Goal: Task Accomplishment & Management: Manage account settings

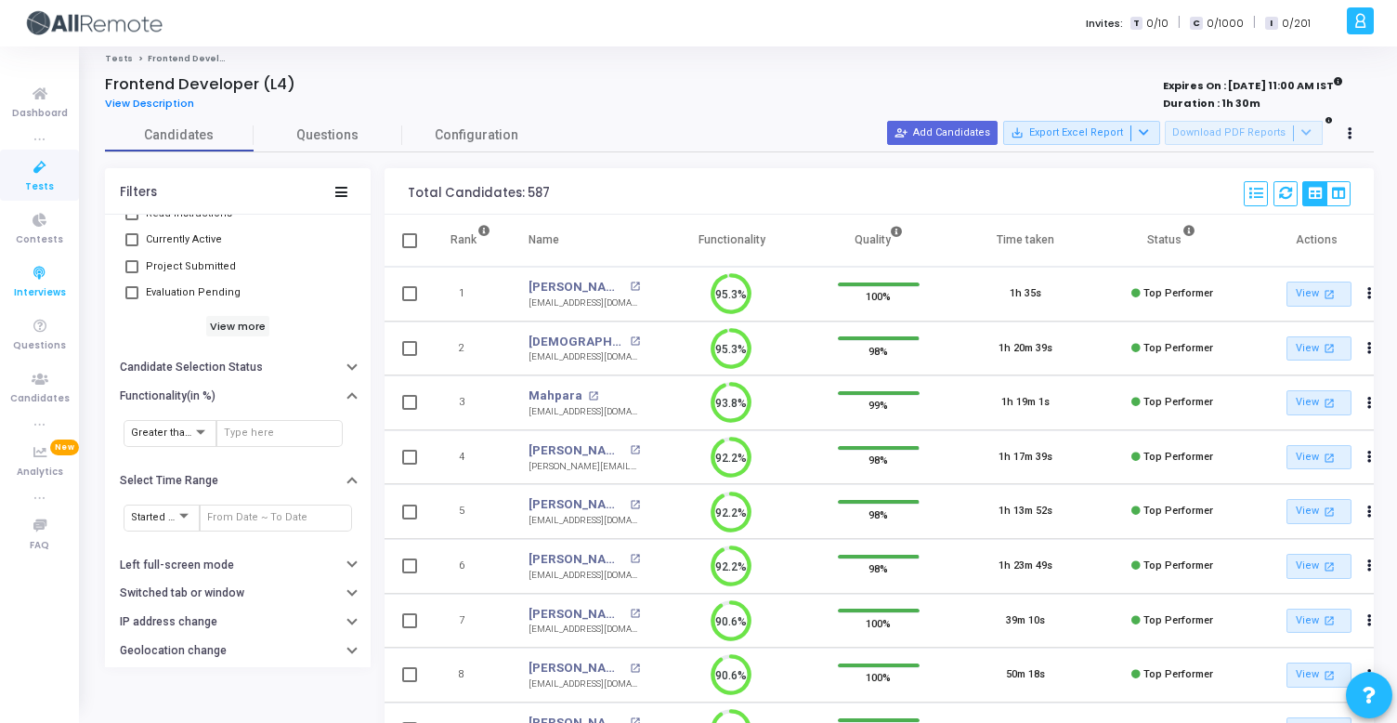
click at [7, 268] on link "Interviews" at bounding box center [39, 280] width 79 height 51
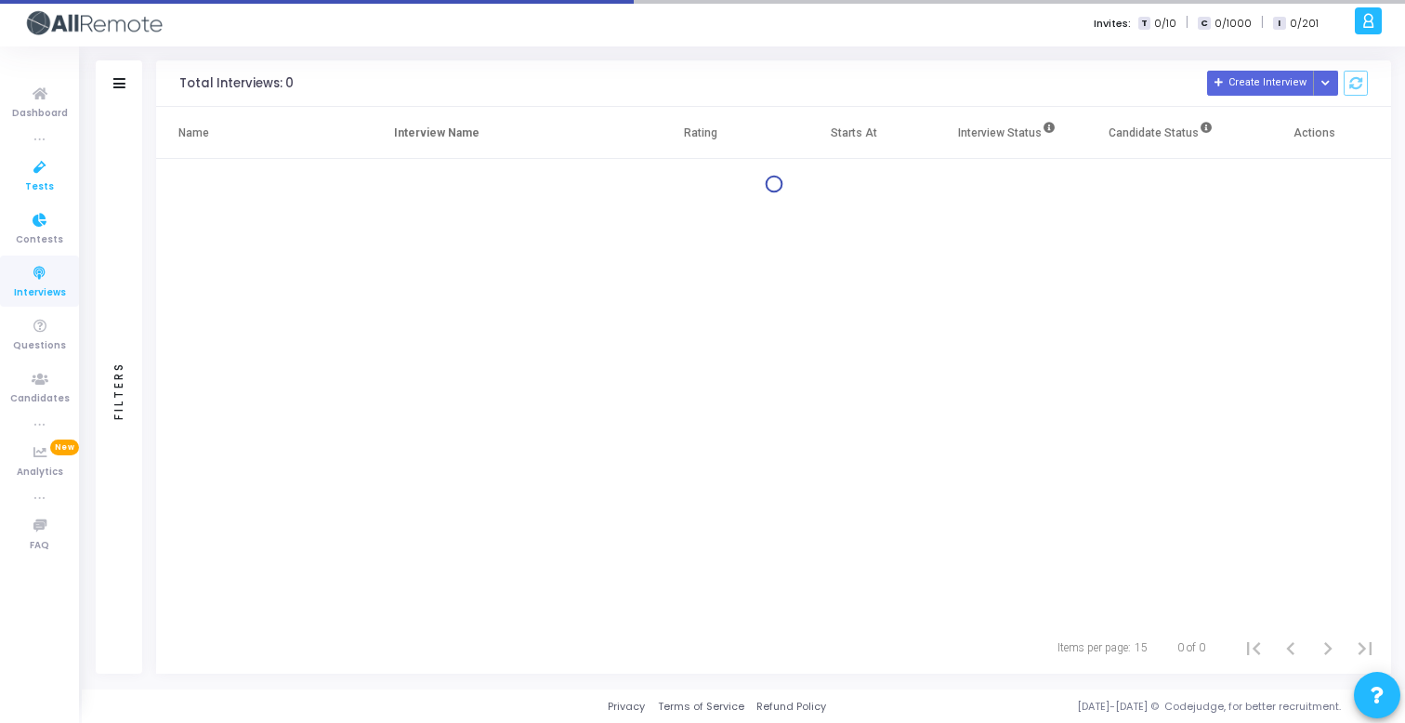
click at [43, 180] on span "Tests" at bounding box center [39, 187] width 29 height 16
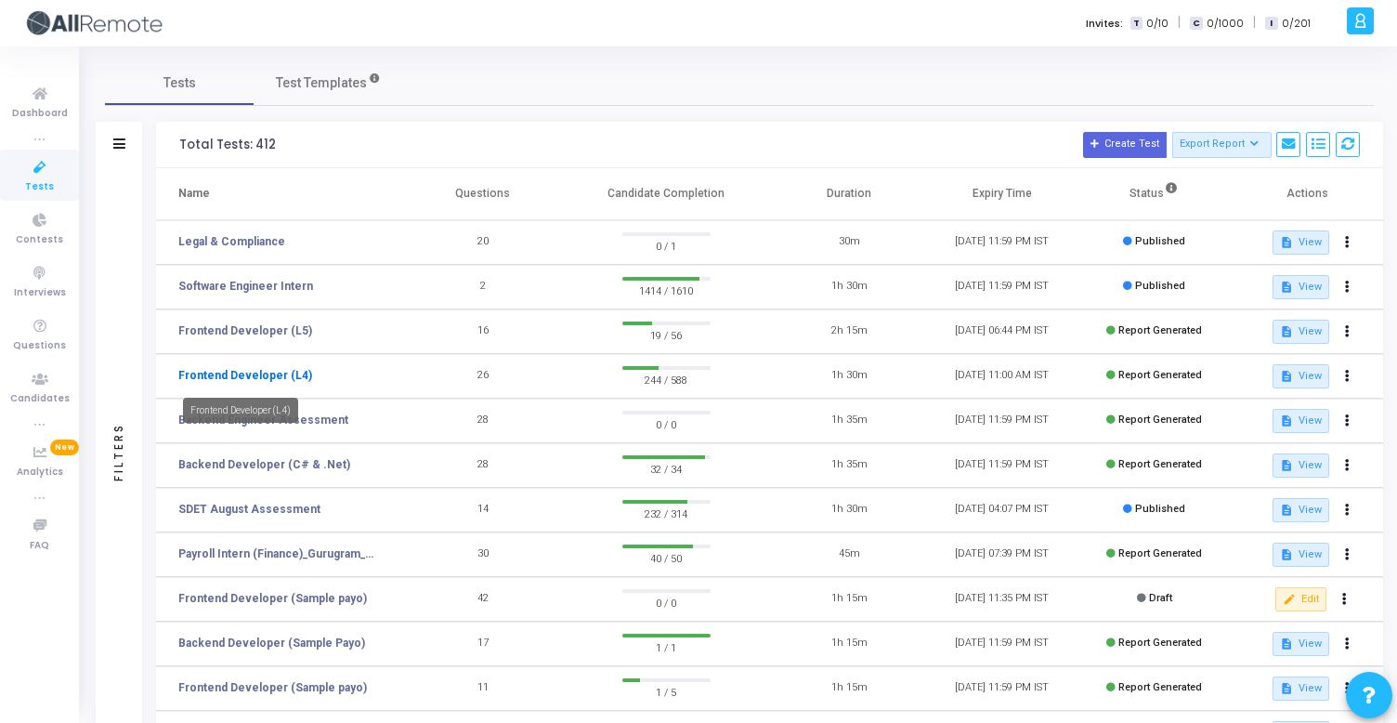
click at [284, 375] on link "Frontend Developer (L4)" at bounding box center [245, 375] width 134 height 17
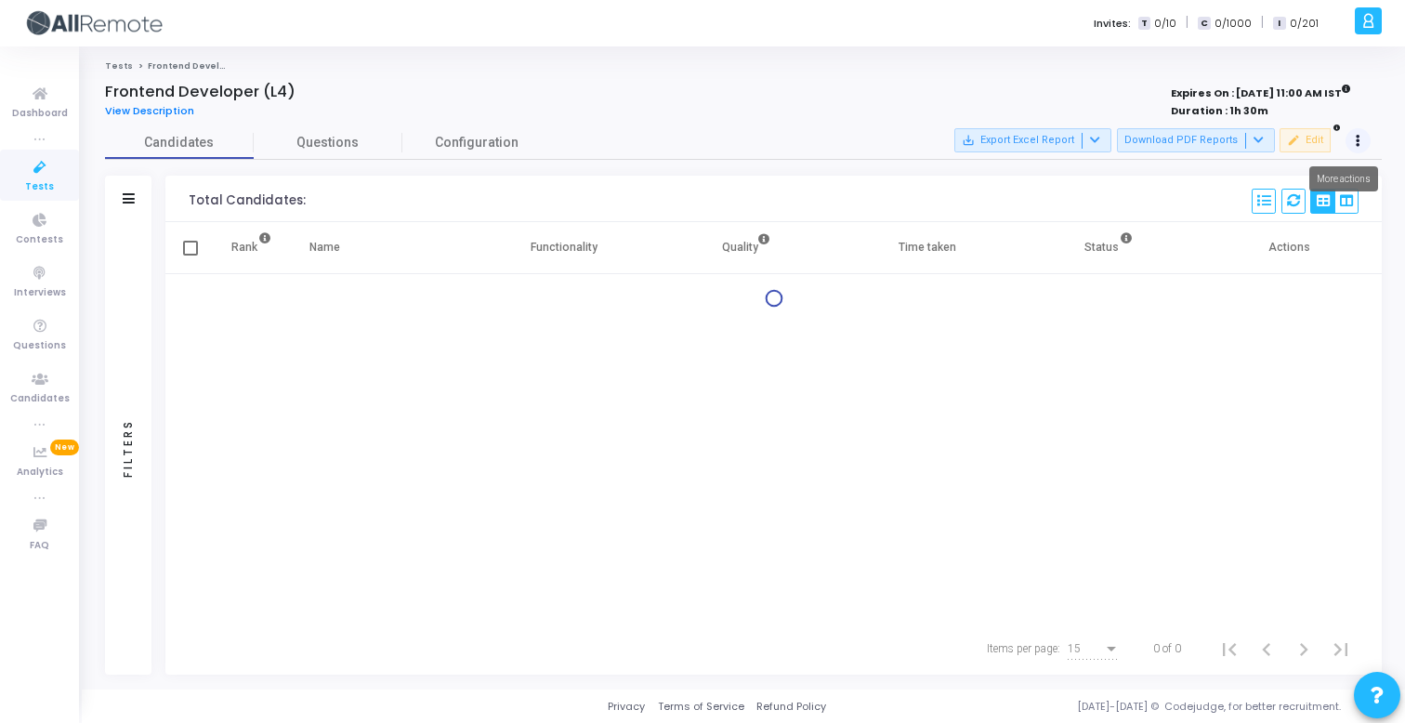
click at [1360, 138] on button at bounding box center [1358, 141] width 26 height 26
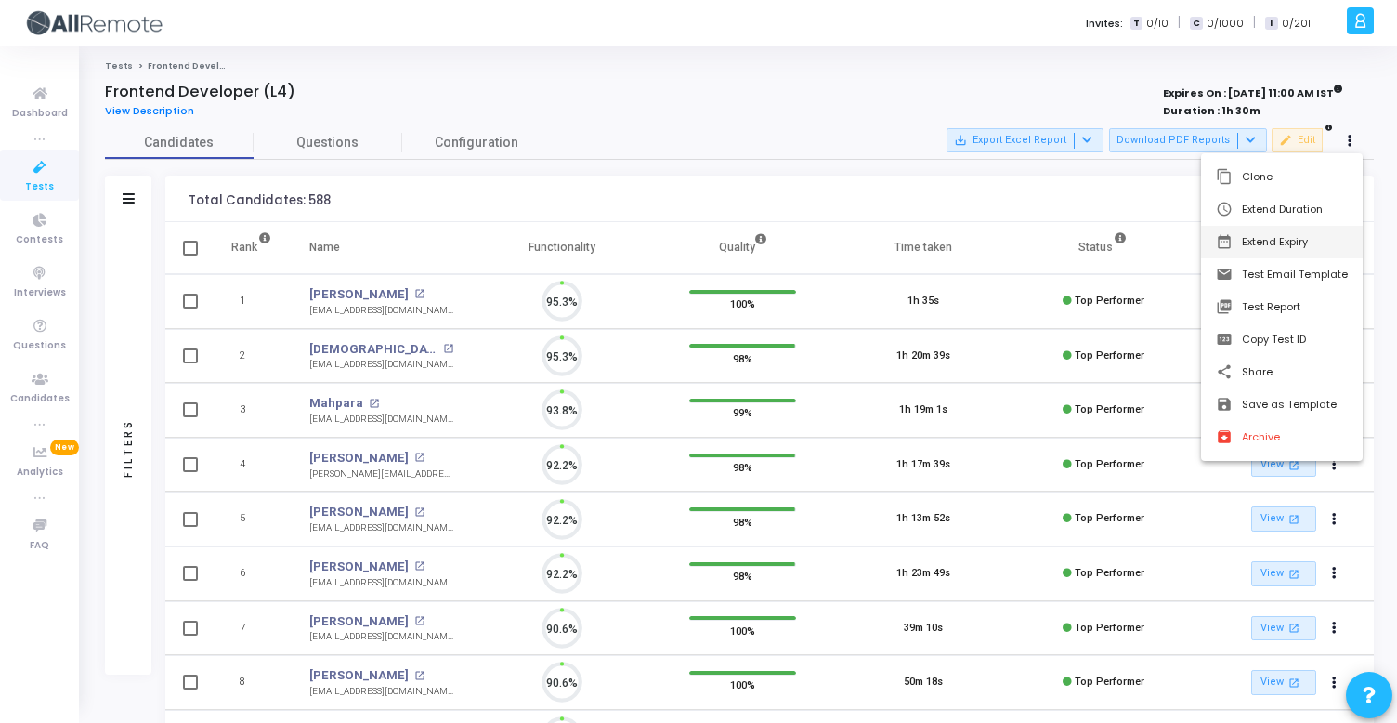
scroll to position [39, 47]
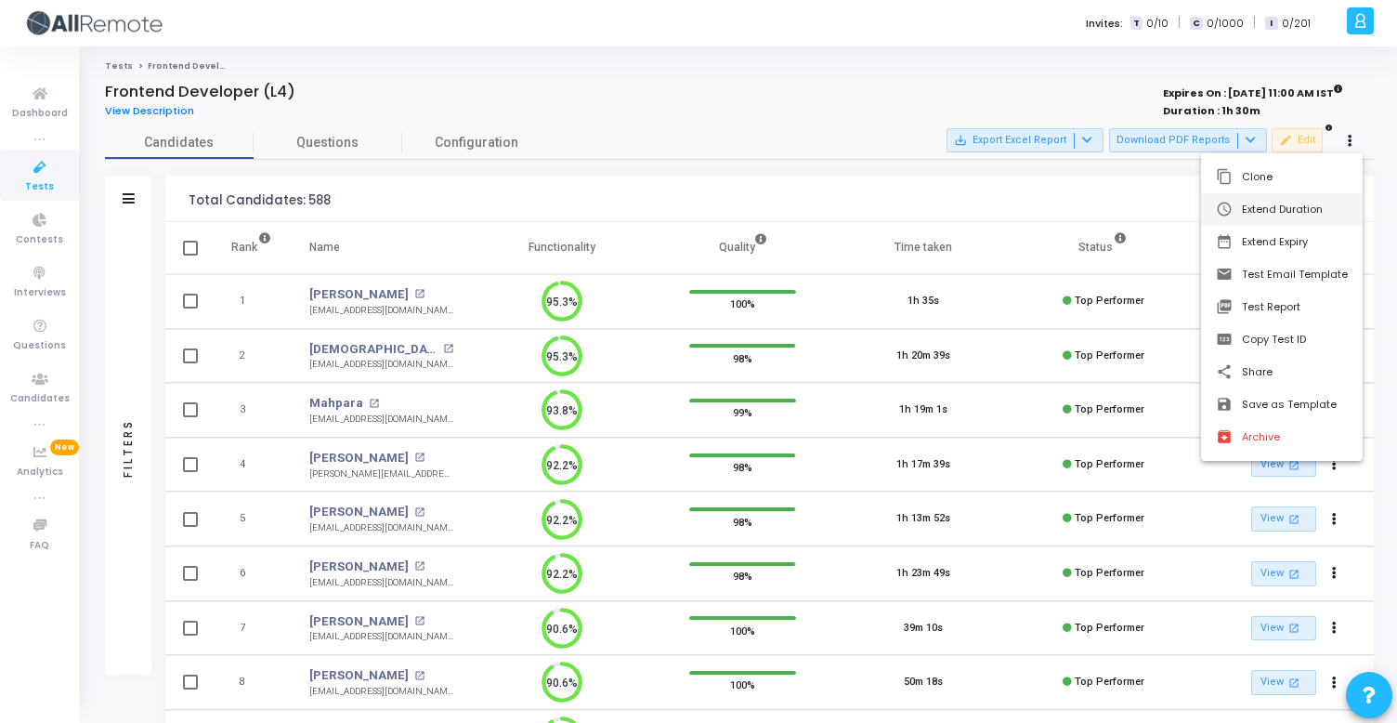
click at [1303, 210] on button "schedule Extend Duration" at bounding box center [1282, 209] width 162 height 33
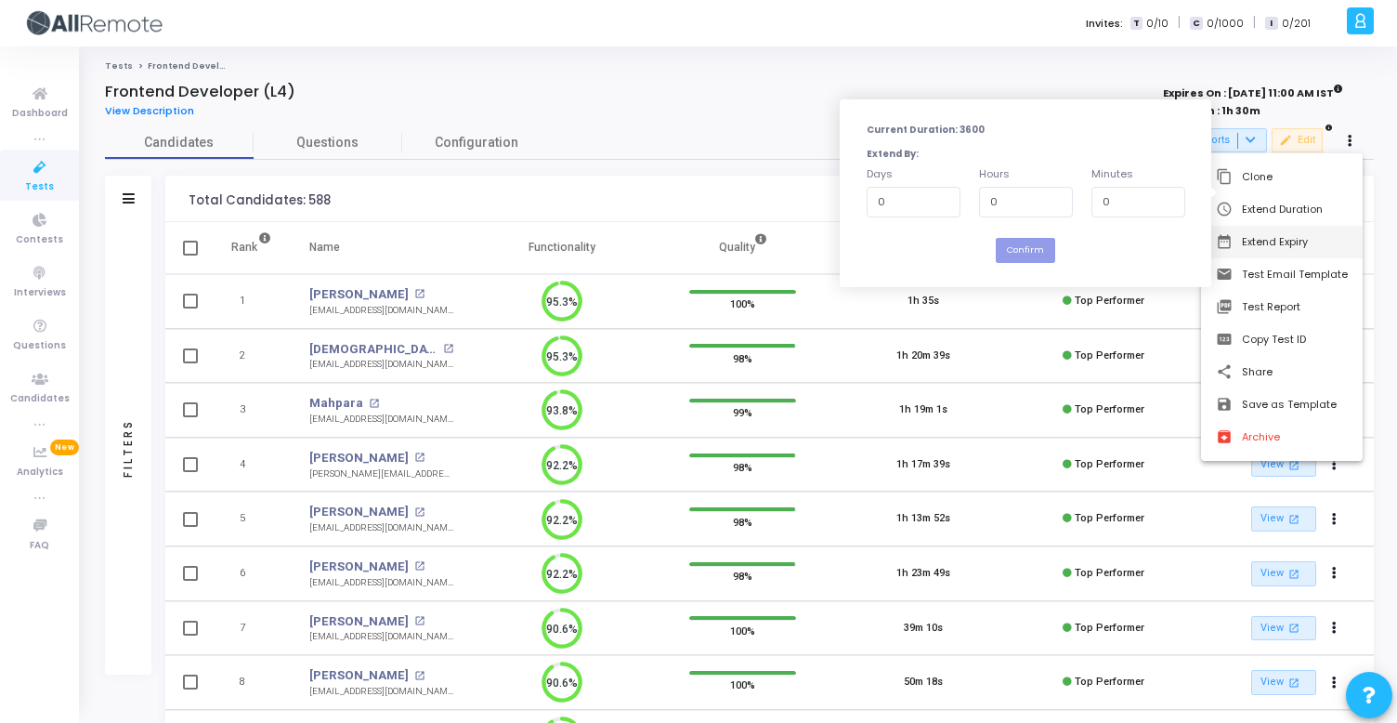
click at [1295, 248] on button "date_range Extend Expiry" at bounding box center [1282, 242] width 162 height 33
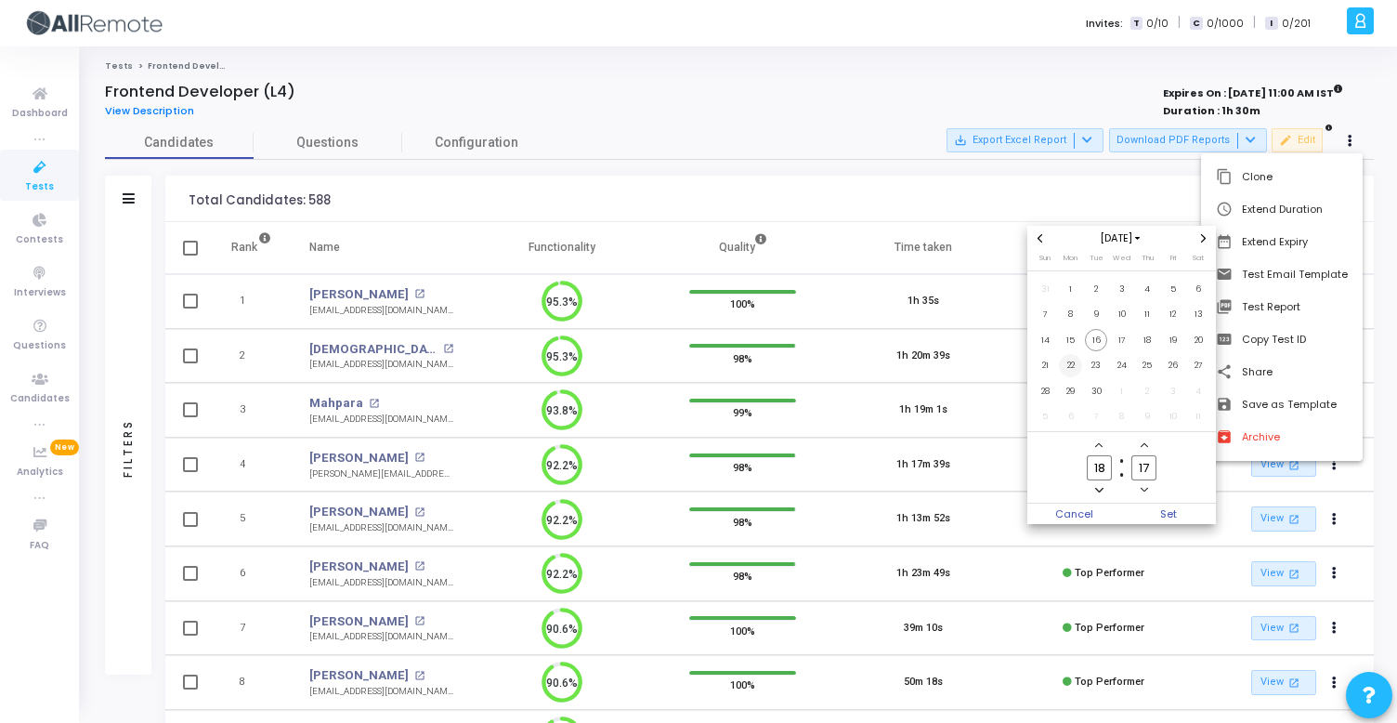
click at [1072, 368] on span "22" at bounding box center [1070, 365] width 23 height 23
click at [1182, 509] on span "Set" at bounding box center [1169, 514] width 95 height 20
